Goal: Navigation & Orientation: Go to known website

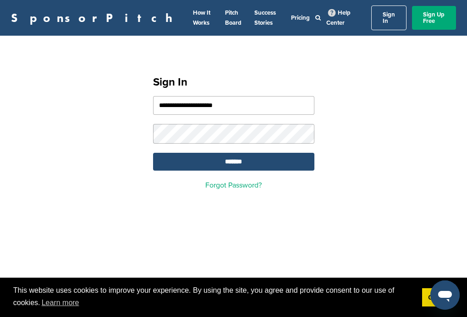
type input "**********"
click at [233, 157] on input "*******" at bounding box center [233, 162] width 161 height 18
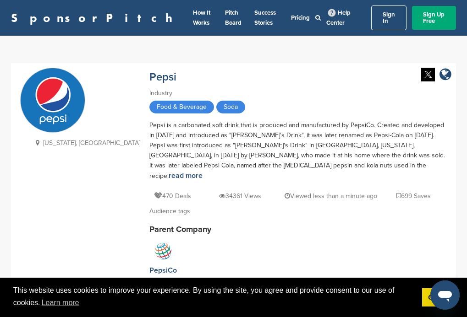
scroll to position [50, 0]
